Goal: Information Seeking & Learning: Stay updated

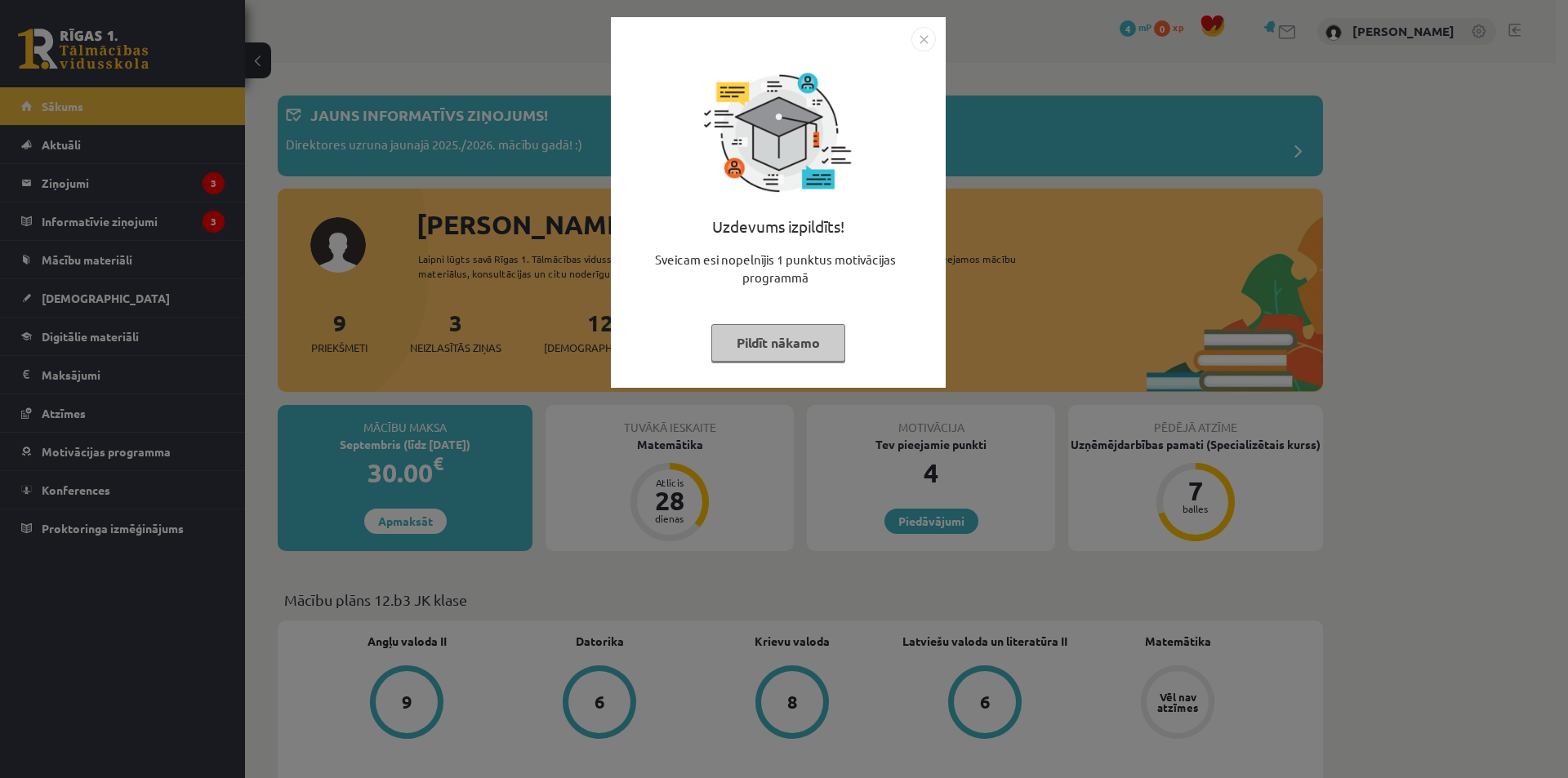
click at [819, 353] on button "Pildīt nākamo" at bounding box center [778, 343] width 134 height 38
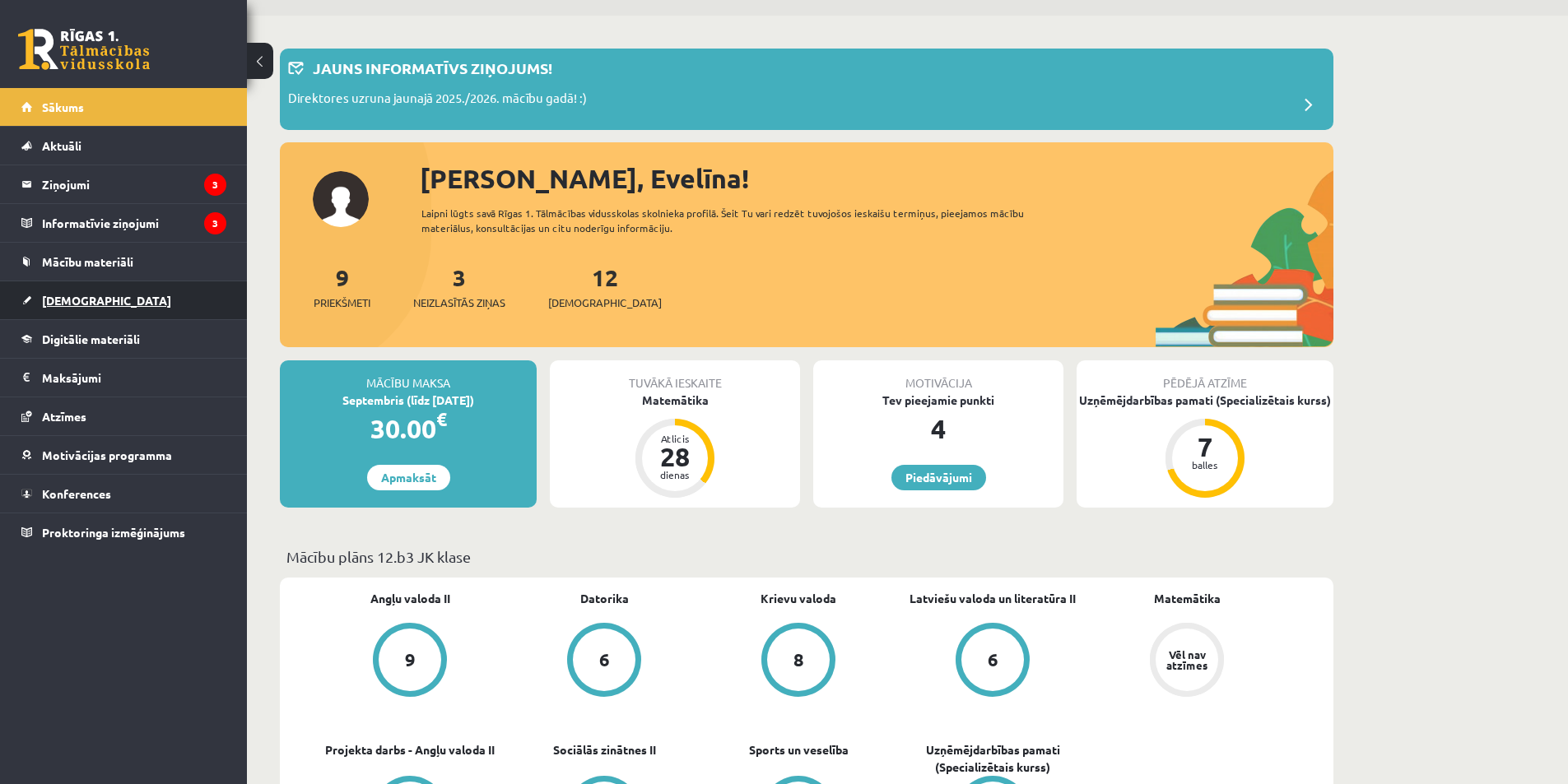
scroll to position [27, 0]
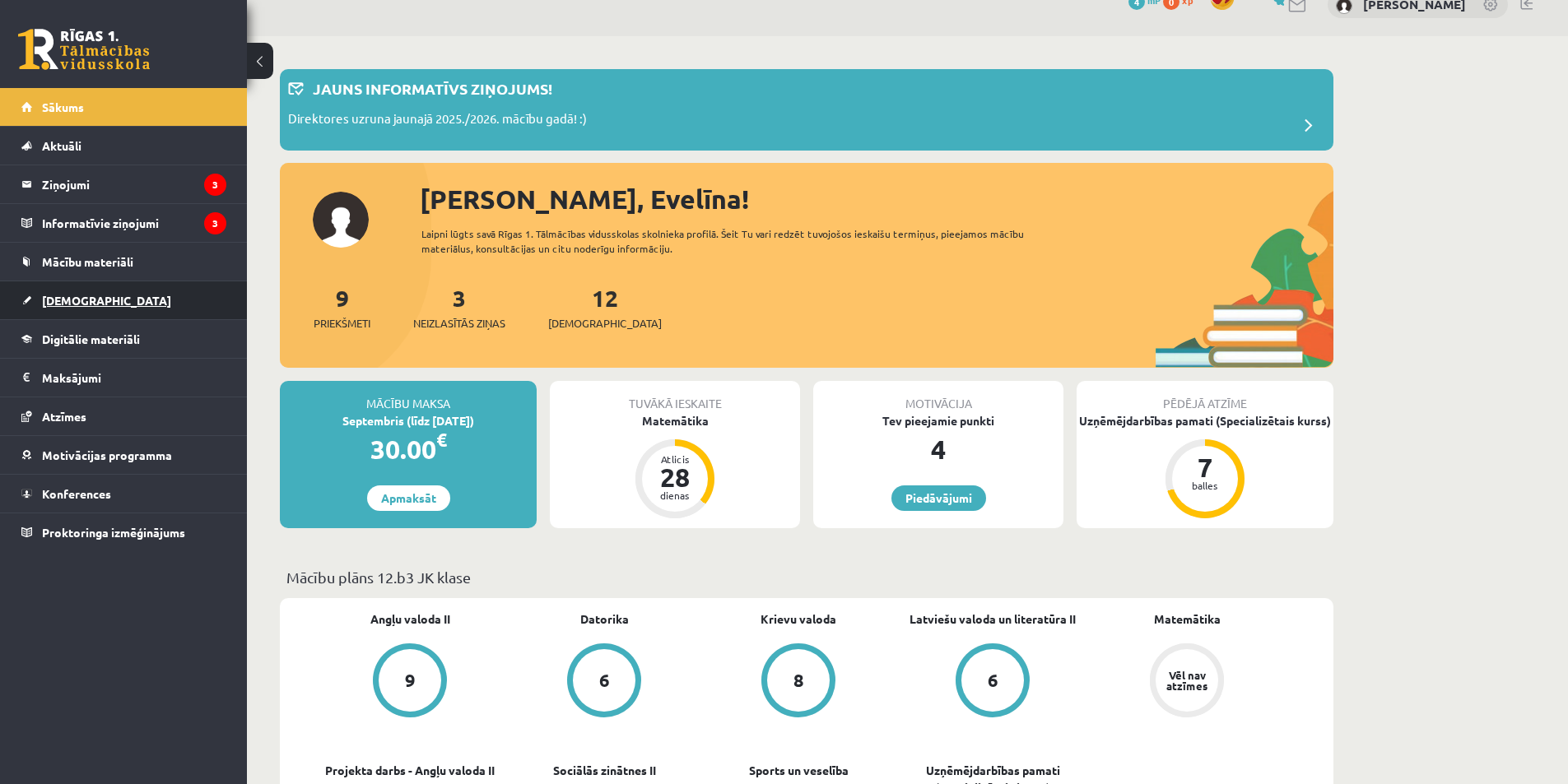
click at [84, 299] on span "[DEMOGRAPHIC_DATA]" at bounding box center [106, 300] width 129 height 15
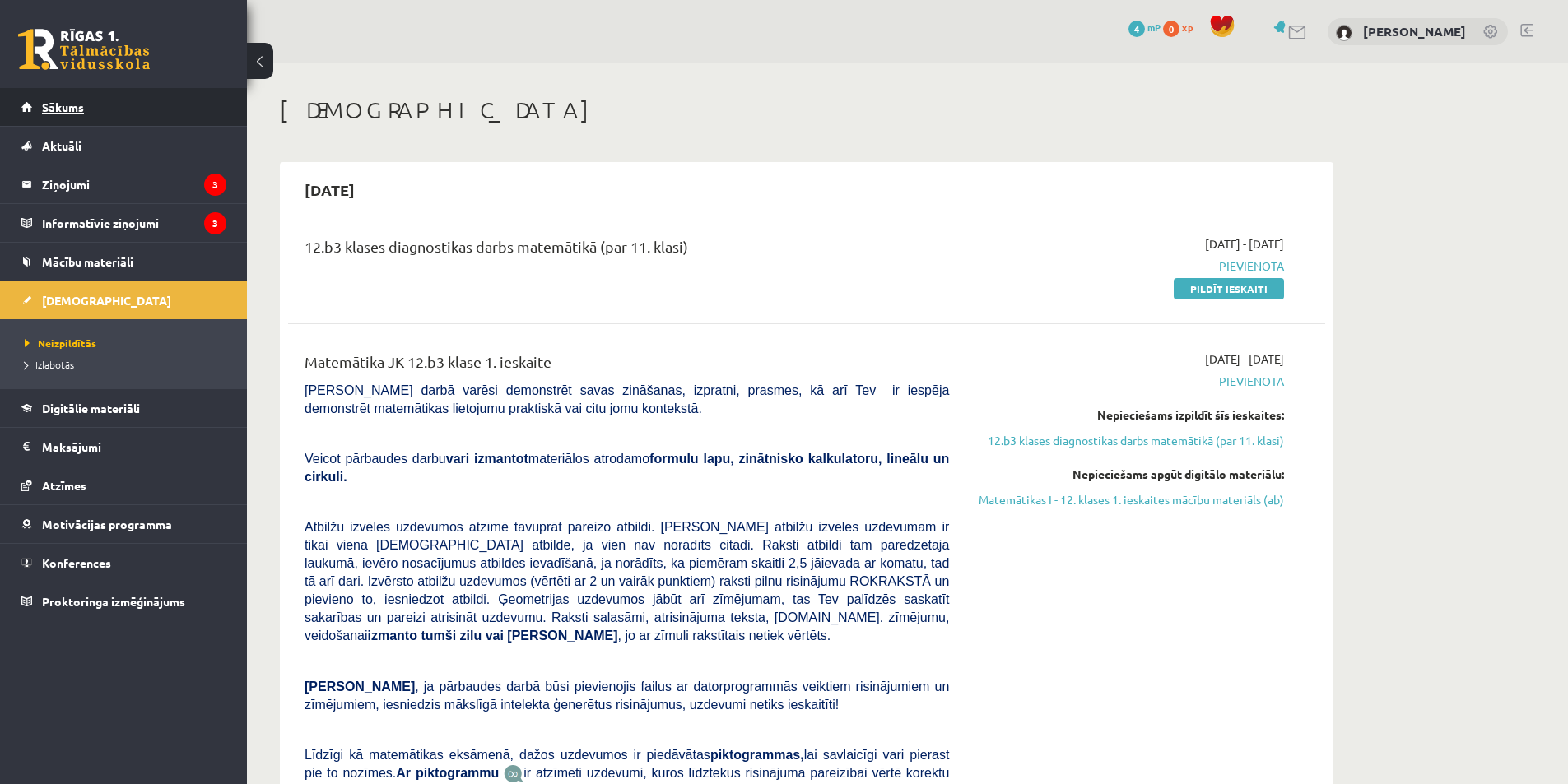
click at [121, 115] on link "Sākums" at bounding box center [124, 107] width 205 height 38
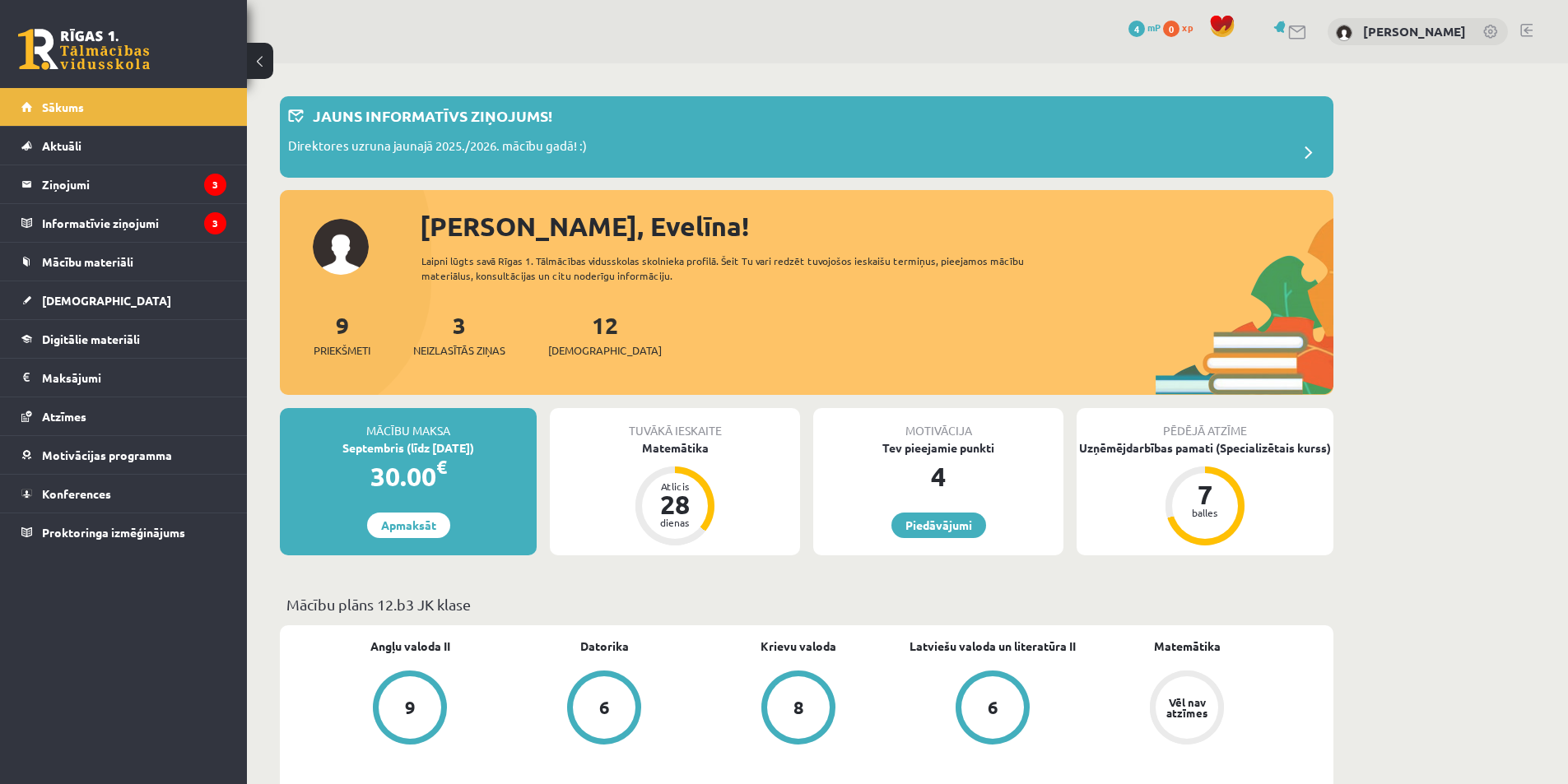
click at [454, 331] on div "3 Neizlasītās ziņas" at bounding box center [460, 333] width 92 height 51
click at [466, 326] on link "3 Neizlasītās ziņas" at bounding box center [460, 334] width 92 height 49
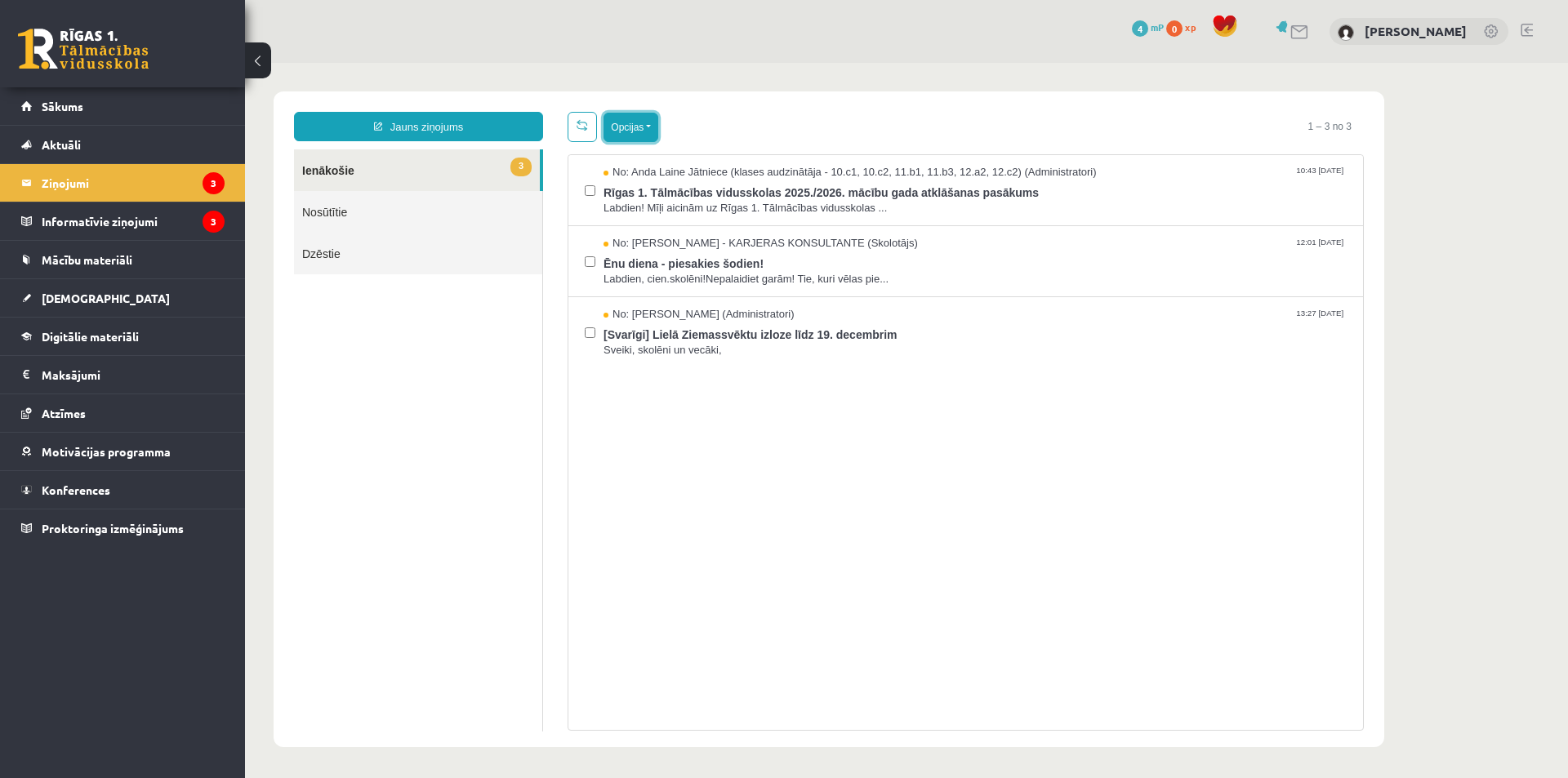
click at [635, 120] on button "Opcijas" at bounding box center [630, 128] width 54 height 29
click at [666, 204] on link "Atzīmēt visus kā lasītus" at bounding box center [731, 208] width 215 height 16
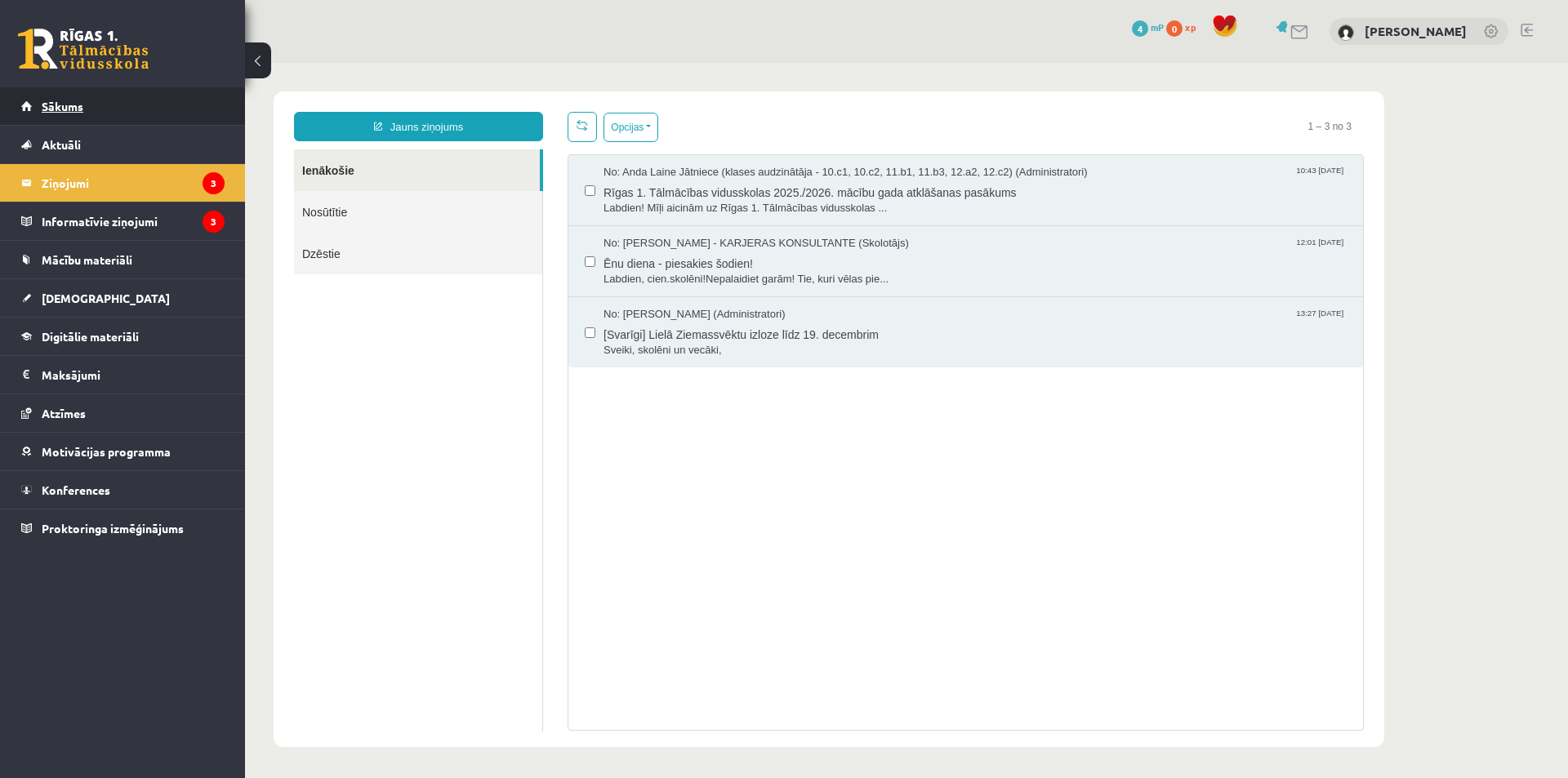
click at [102, 107] on link "Sākums" at bounding box center [123, 106] width 203 height 38
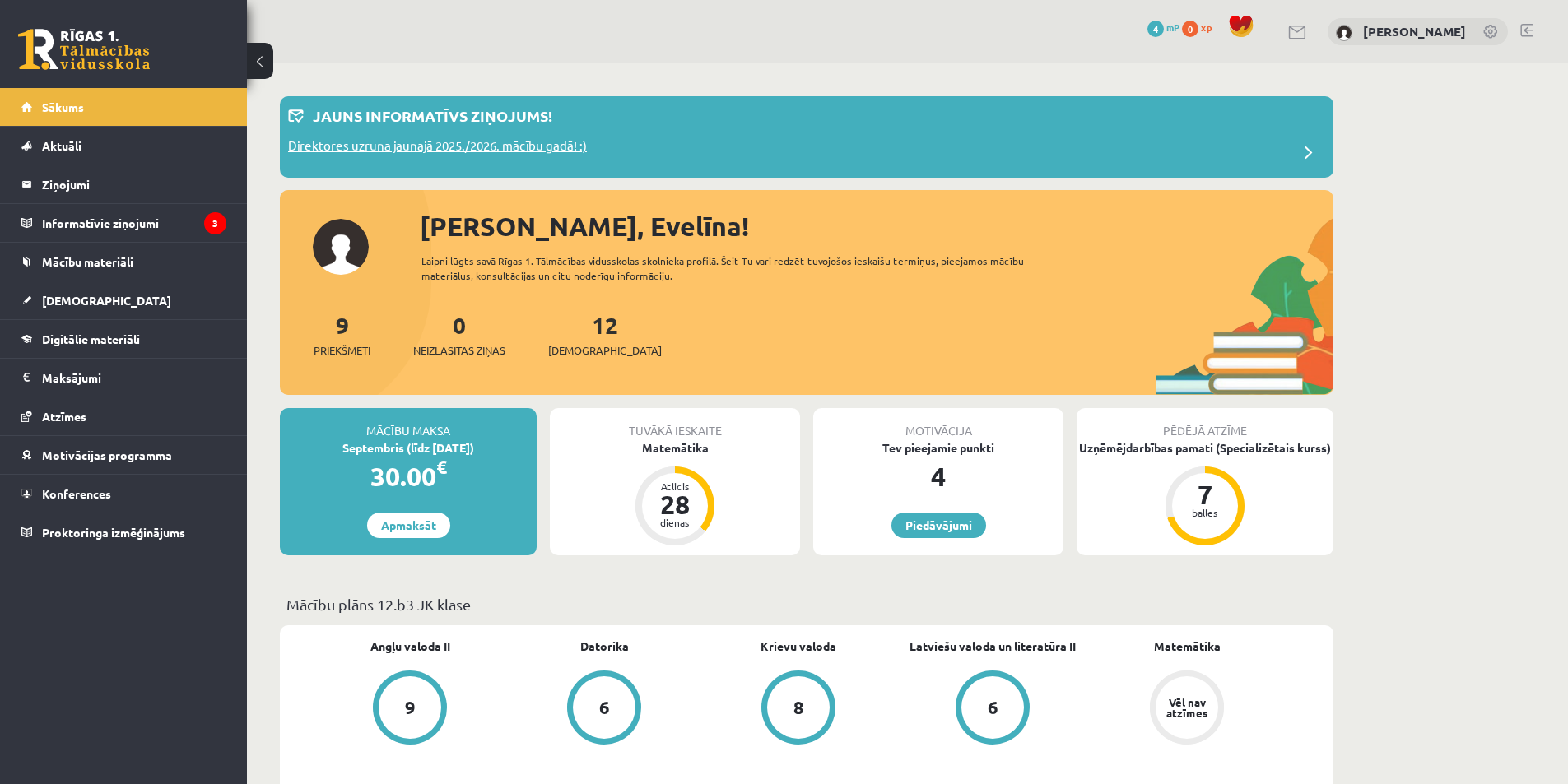
click at [357, 151] on p "Direktores uzruna jaunajā 2025./2026. mācību gadā! :)" at bounding box center [438, 148] width 299 height 23
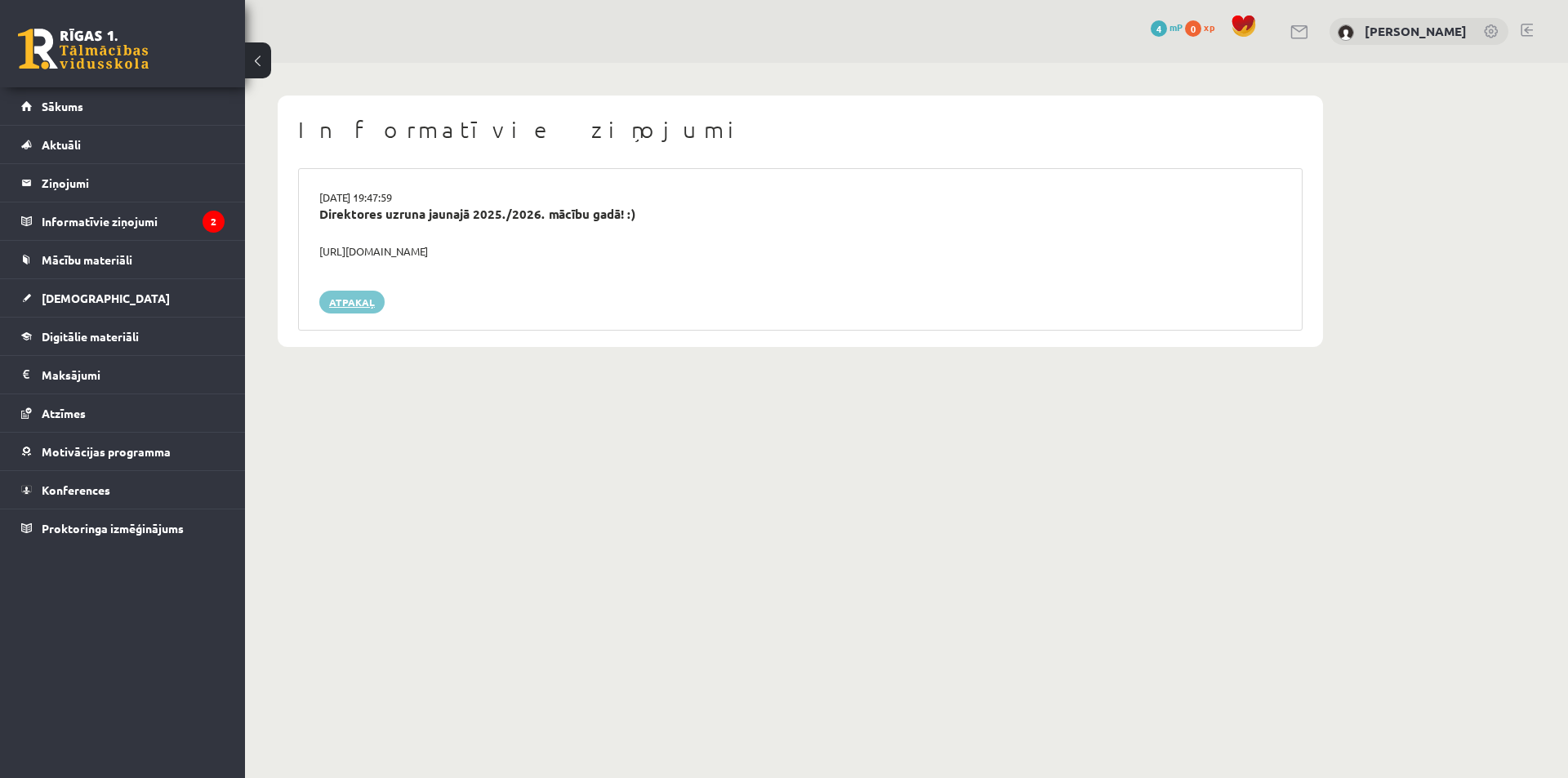
click at [362, 297] on link "Atpakaļ" at bounding box center [353, 302] width 66 height 23
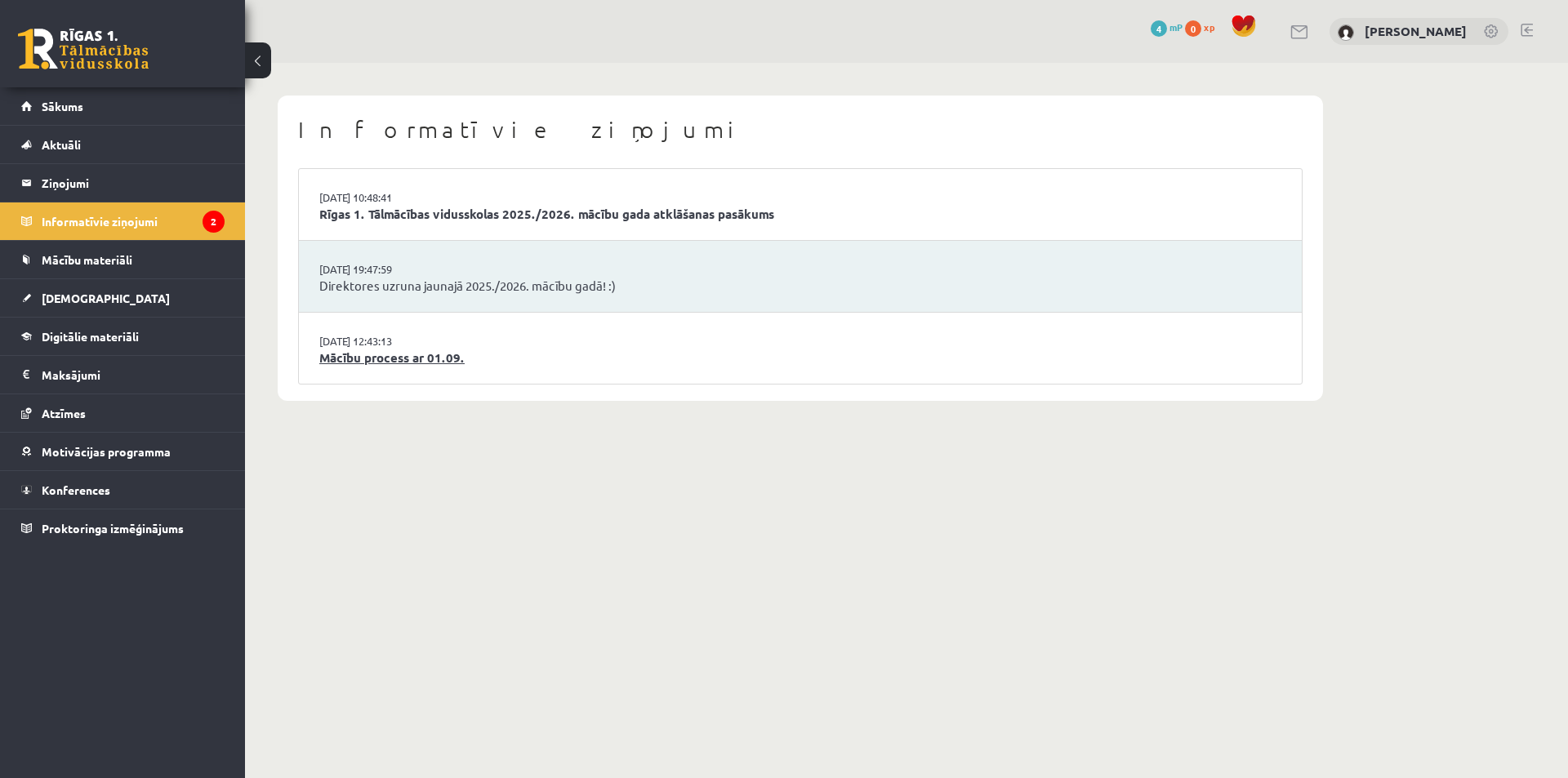
click at [390, 351] on link "Mācību process ar 01.09." at bounding box center [801, 358] width 962 height 19
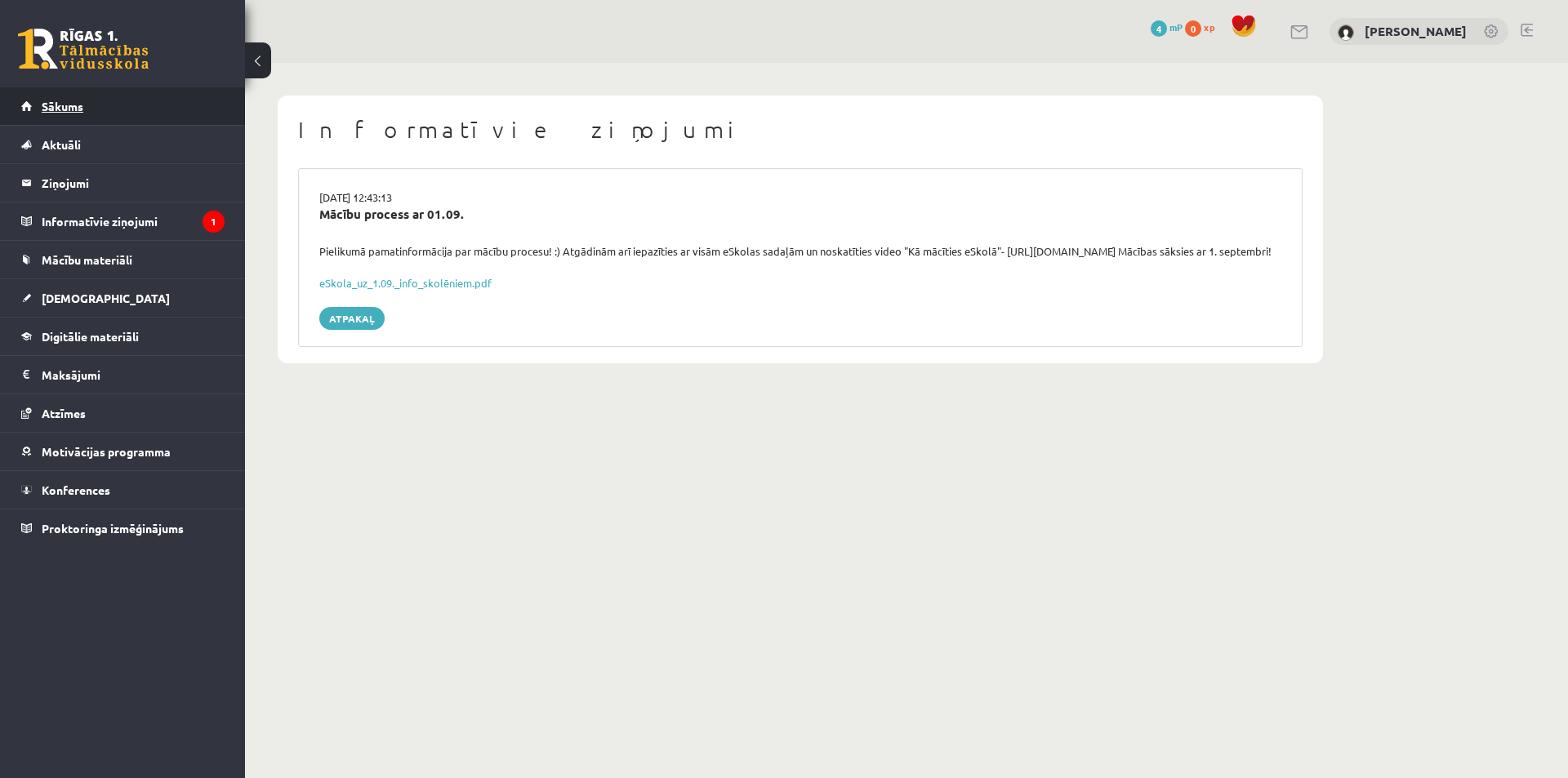
click at [107, 114] on link "Sākums" at bounding box center [123, 106] width 203 height 38
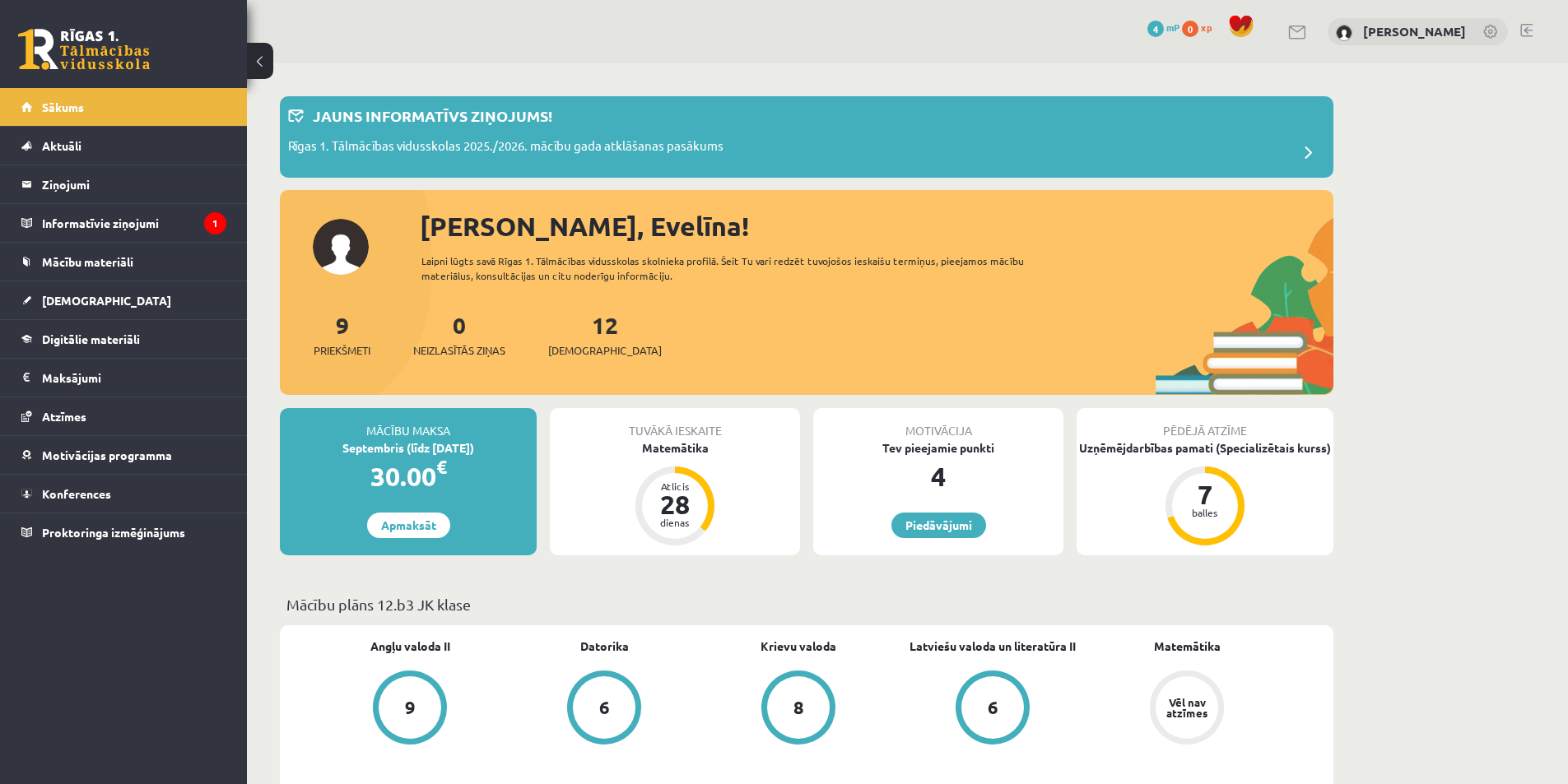
click at [1528, 34] on link at bounding box center [1526, 30] width 12 height 13
